Goal: Task Accomplishment & Management: Manage account settings

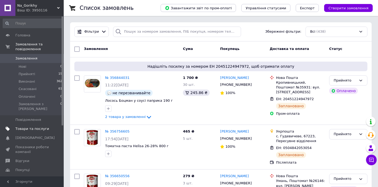
click at [31, 128] on link "Товари та послуги" at bounding box center [32, 128] width 65 height 9
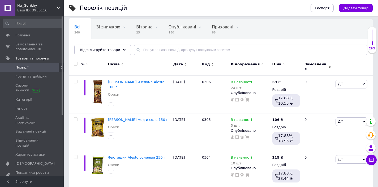
scroll to position [38, 0]
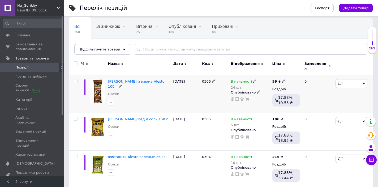
click at [76, 79] on input "checkbox" at bounding box center [75, 80] width 3 height 3
checkbox input "true"
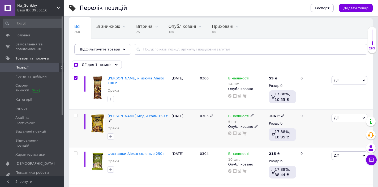
click at [76, 114] on input "checkbox" at bounding box center [75, 115] width 3 height 3
checkbox input "true"
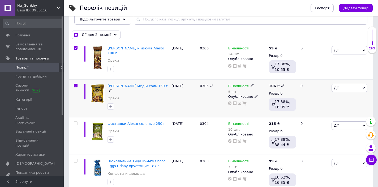
scroll to position [69, 0]
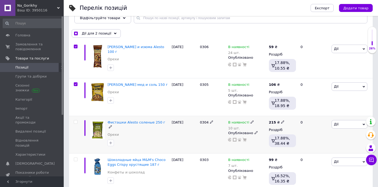
click at [76, 123] on input "checkbox" at bounding box center [75, 121] width 3 height 3
checkbox input "true"
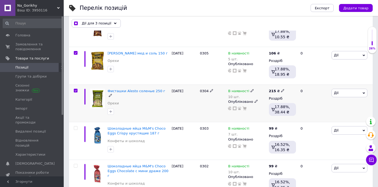
scroll to position [101, 0]
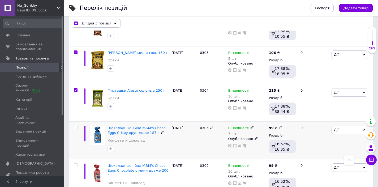
click at [75, 126] on input "checkbox" at bounding box center [75, 127] width 3 height 3
checkbox input "true"
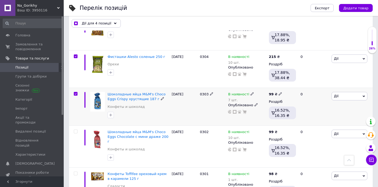
scroll to position [142, 0]
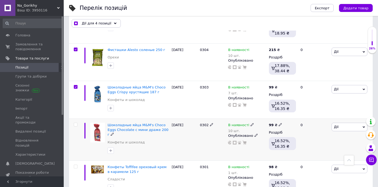
click at [75, 123] on input "checkbox" at bounding box center [75, 124] width 3 height 3
checkbox input "true"
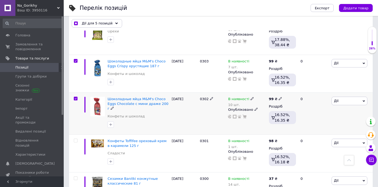
scroll to position [168, 0]
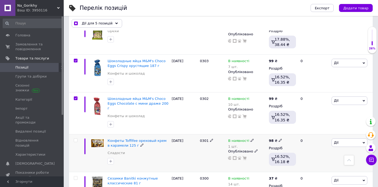
click at [76, 138] on input "checkbox" at bounding box center [75, 139] width 3 height 3
checkbox input "true"
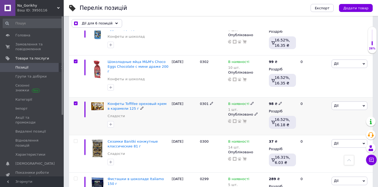
scroll to position [205, 0]
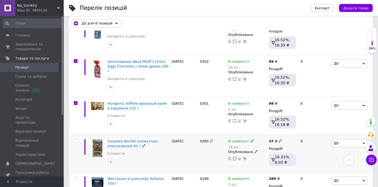
click at [76, 139] on input "checkbox" at bounding box center [75, 140] width 3 height 3
checkbox input "true"
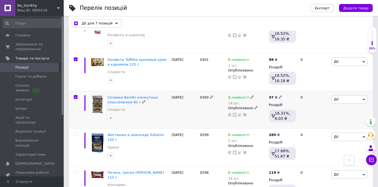
scroll to position [254, 0]
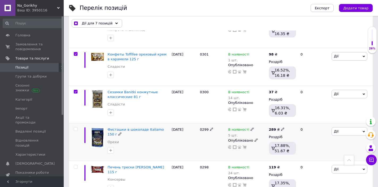
click at [76, 127] on input "checkbox" at bounding box center [75, 128] width 3 height 3
checkbox input "true"
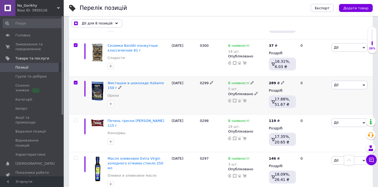
scroll to position [301, 0]
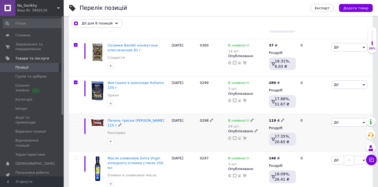
click at [75, 118] on input "checkbox" at bounding box center [75, 119] width 3 height 3
checkbox input "true"
click at [76, 156] on input "checkbox" at bounding box center [75, 157] width 3 height 3
checkbox input "true"
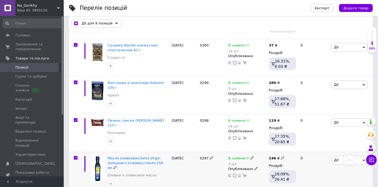
checkbox input "true"
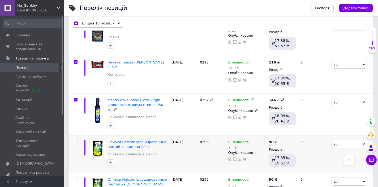
scroll to position [361, 0]
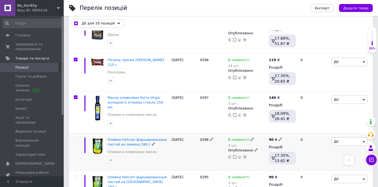
click at [75, 137] on input "checkbox" at bounding box center [75, 138] width 3 height 3
checkbox input "true"
click at [76, 175] on input "checkbox" at bounding box center [75, 176] width 3 height 3
checkbox input "true"
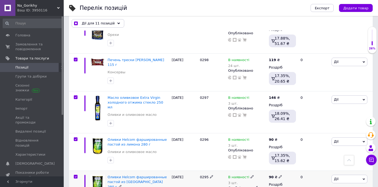
checkbox input "true"
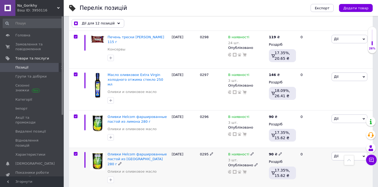
scroll to position [416, 0]
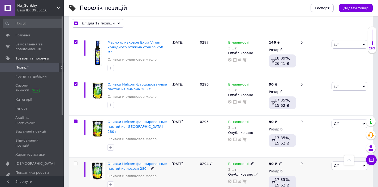
click at [75, 161] on input "checkbox" at bounding box center [75, 162] width 3 height 3
checkbox input "true"
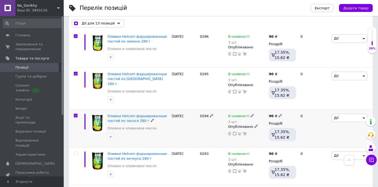
scroll to position [468, 0]
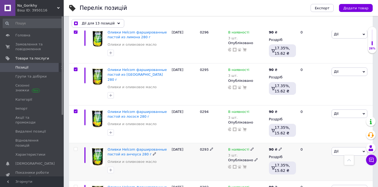
click at [75, 147] on input "checkbox" at bounding box center [75, 148] width 3 height 3
checkbox input "true"
click at [75, 185] on input "checkbox" at bounding box center [75, 186] width 3 height 3
checkbox input "true"
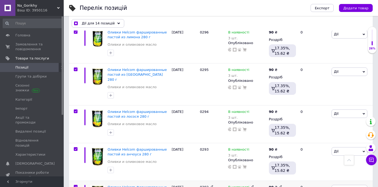
checkbox input "true"
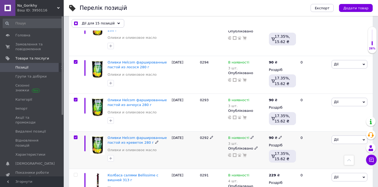
scroll to position [522, 0]
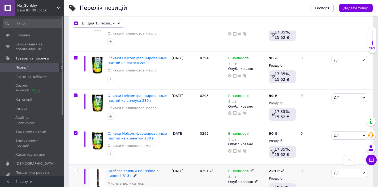
click at [76, 168] on span at bounding box center [76, 170] width 4 height 4
click at [76, 169] on input "checkbox" at bounding box center [75, 170] width 3 height 3
checkbox input "true"
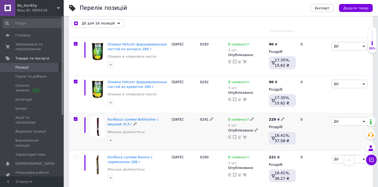
scroll to position [576, 0]
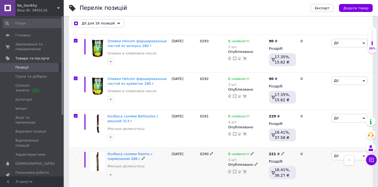
click at [76, 152] on input "checkbox" at bounding box center [75, 153] width 3 height 3
checkbox input "true"
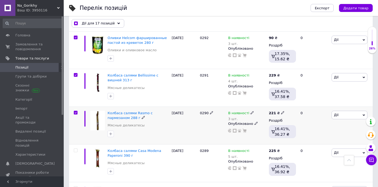
scroll to position [622, 0]
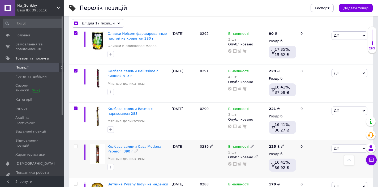
click at [76, 144] on input "checkbox" at bounding box center [75, 145] width 3 height 3
checkbox input "true"
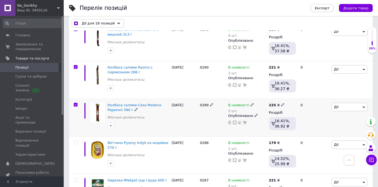
scroll to position [666, 0]
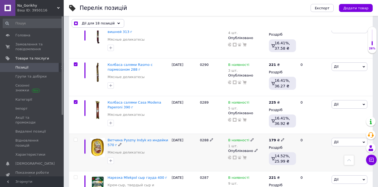
click at [75, 138] on input "checkbox" at bounding box center [75, 139] width 3 height 3
checkbox input "true"
click at [76, 175] on input "checkbox" at bounding box center [75, 176] width 3 height 3
checkbox input "true"
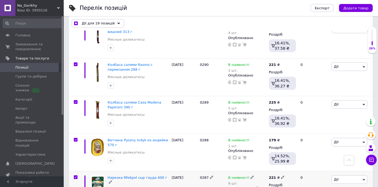
checkbox input "true"
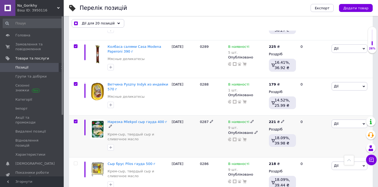
scroll to position [721, 0]
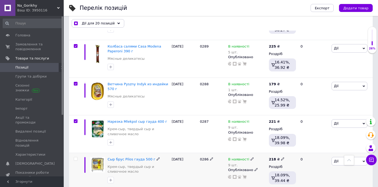
click at [76, 157] on input "checkbox" at bounding box center [75, 158] width 3 height 3
checkbox input "true"
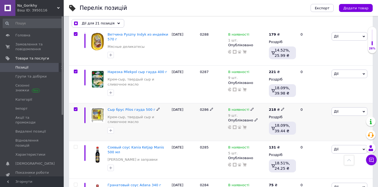
scroll to position [775, 0]
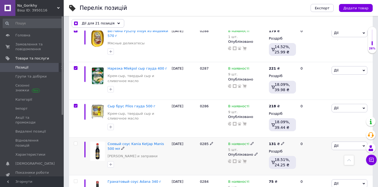
click at [75, 142] on input "checkbox" at bounding box center [75, 143] width 3 height 3
checkbox input "true"
click at [76, 179] on input "checkbox" at bounding box center [75, 180] width 3 height 3
checkbox input "true"
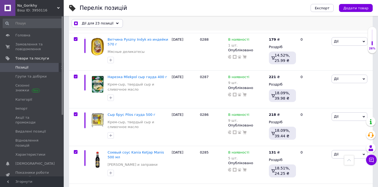
scroll to position [764, 0]
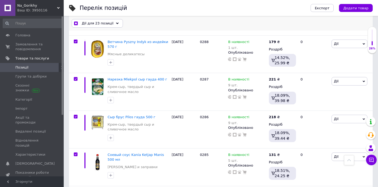
click at [110, 25] on span "Дії для 23 позиції" at bounding box center [98, 23] width 32 height 5
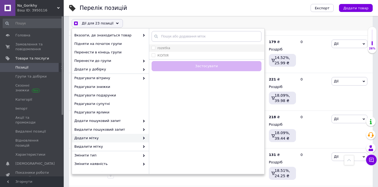
checkbox input "true"
click at [154, 49] on input "rozetka" at bounding box center [152, 47] width 3 height 3
checkbox input "true"
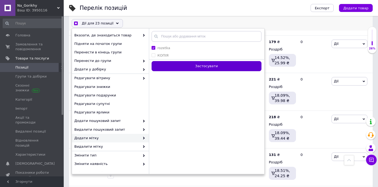
checkbox input "true"
click at [199, 64] on button "Застосувати" at bounding box center [206, 66] width 110 height 10
checkbox input "false"
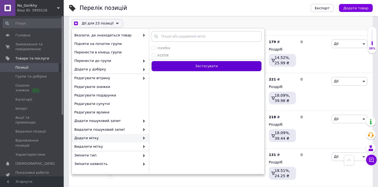
checkbox input "false"
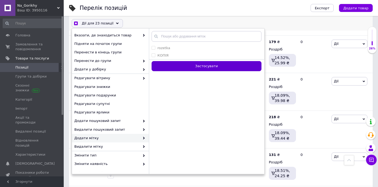
checkbox input "false"
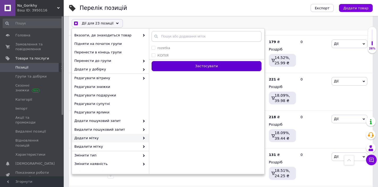
checkbox input "false"
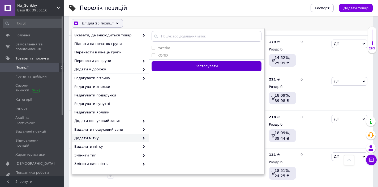
checkbox input "false"
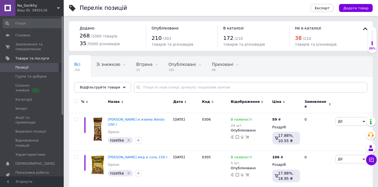
scroll to position [0, 0]
